Goal: Transaction & Acquisition: Purchase product/service

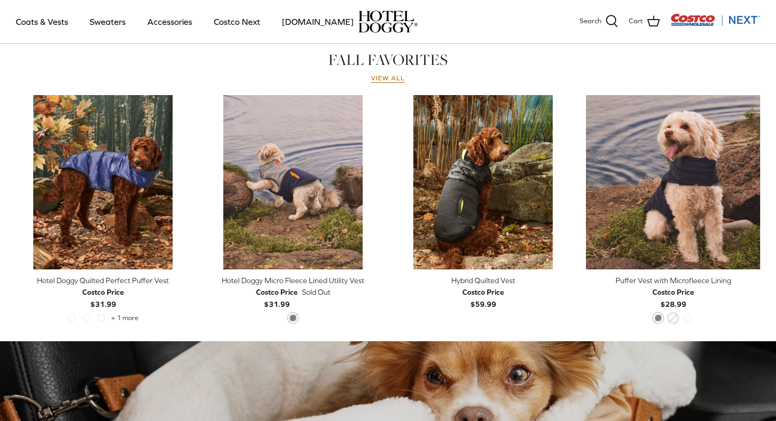
scroll to position [487, 0]
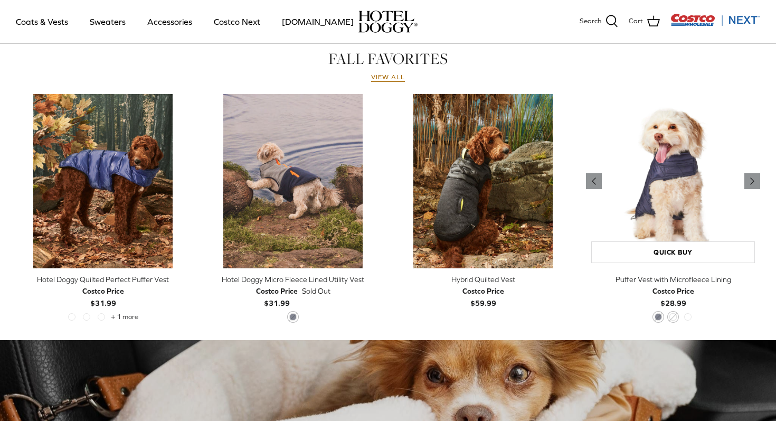
click at [667, 208] on img "Puffer Vest with Microfleece Lining" at bounding box center [673, 181] width 174 height 174
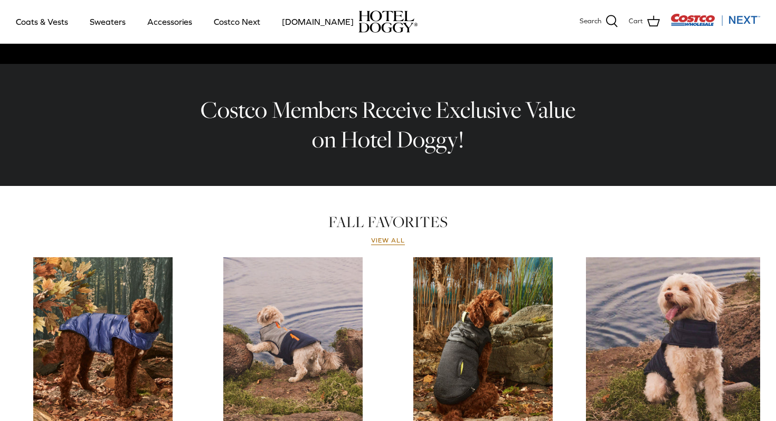
scroll to position [325, 0]
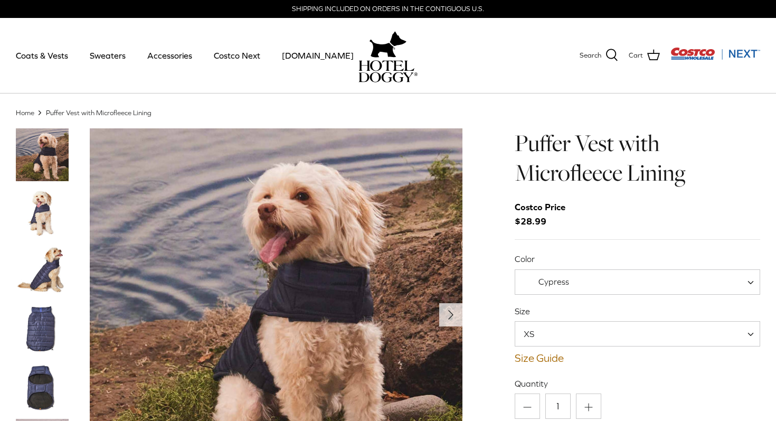
click at [42, 325] on img "Thumbnail Link" at bounding box center [42, 329] width 53 height 53
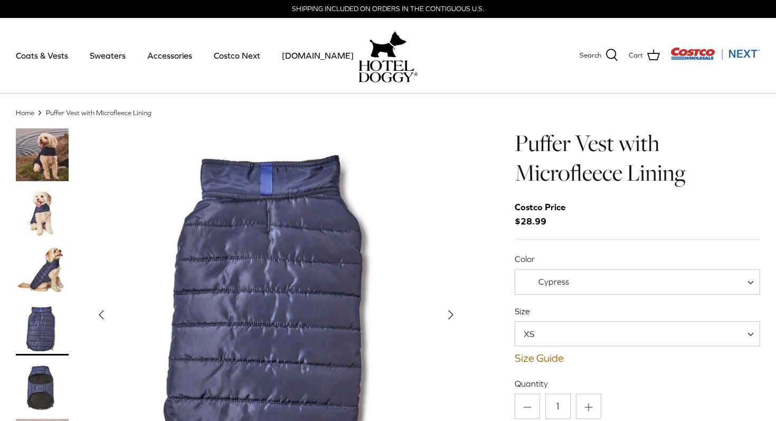
click at [40, 376] on img "Thumbnail Link" at bounding box center [42, 387] width 53 height 53
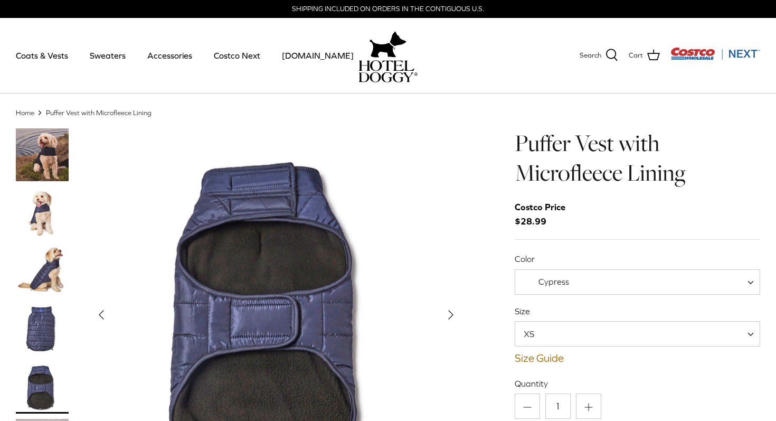
click at [47, 207] on img "Thumbnail Link" at bounding box center [42, 212] width 53 height 53
